Goal: Information Seeking & Learning: Learn about a topic

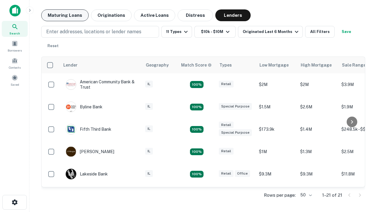
click at [65, 15] on button "Maturing Loans" at bounding box center [64, 15] width 47 height 12
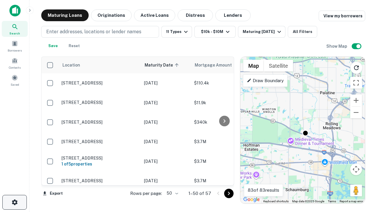
click at [14, 202] on icon "button" at bounding box center [14, 202] width 7 height 7
